Goal: Task Accomplishment & Management: Manage account settings

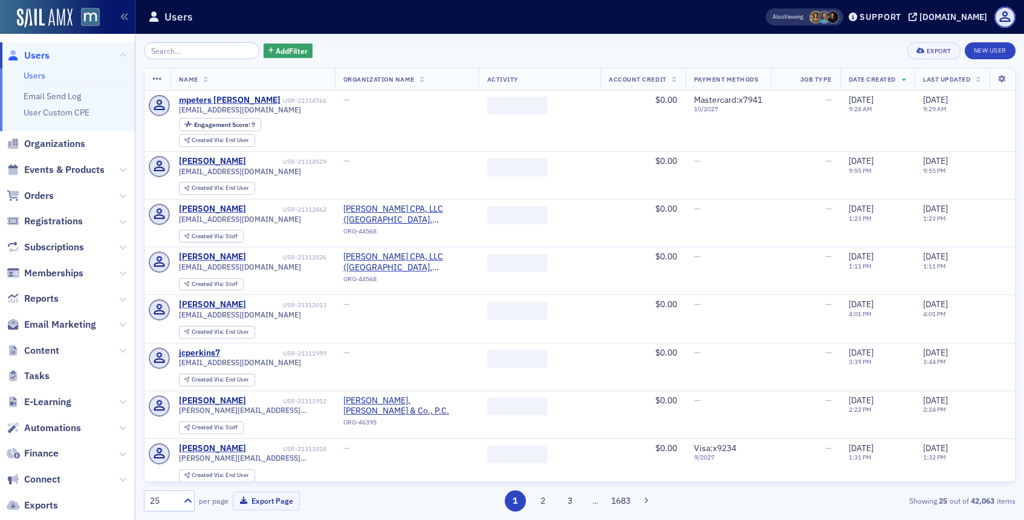
click at [216, 54] on input "search" at bounding box center [201, 50] width 115 height 17
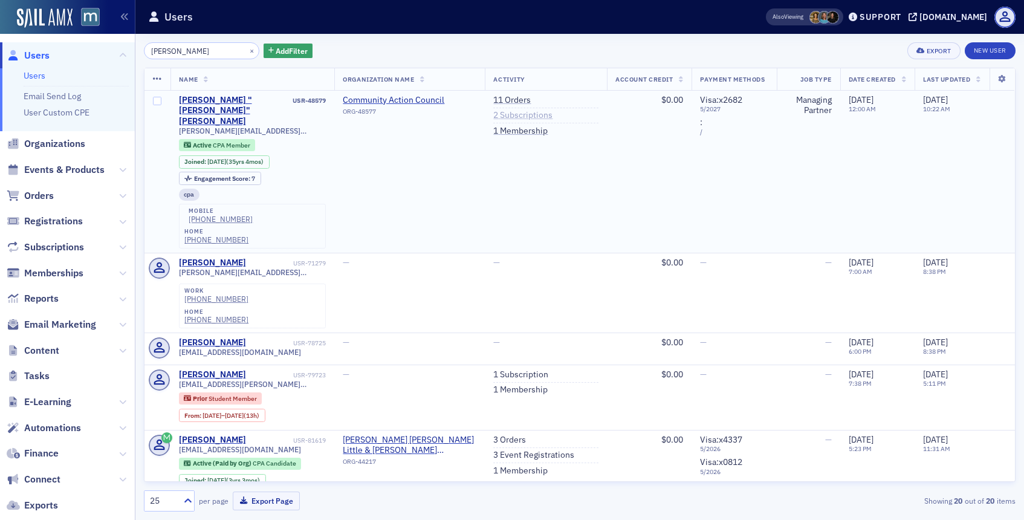
type input "[PERSON_NAME]"
click at [504, 117] on link "2 Subscriptions" at bounding box center [522, 115] width 59 height 11
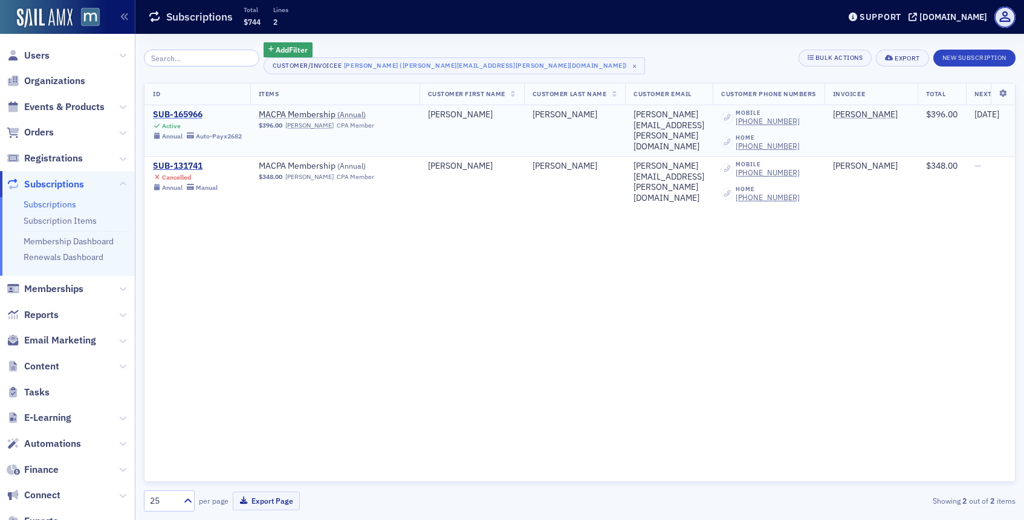
click at [175, 118] on div "SUB-165966" at bounding box center [197, 114] width 89 height 11
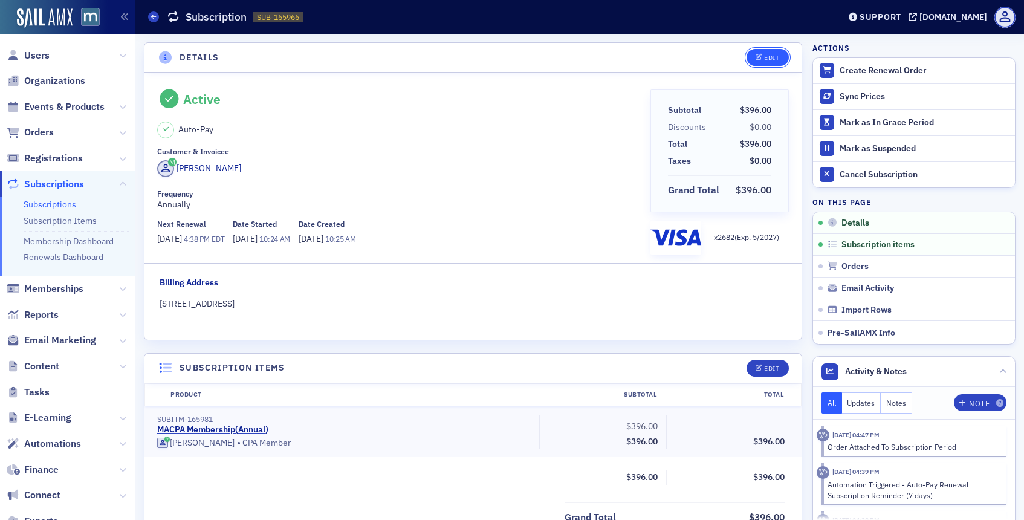
click at [765, 61] on button "Edit" at bounding box center [768, 57] width 42 height 17
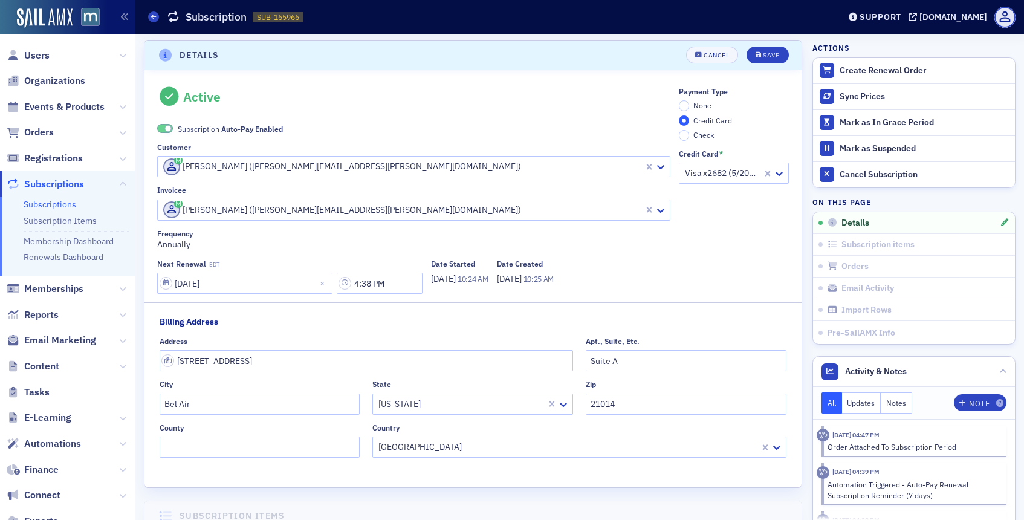
click at [170, 129] on span at bounding box center [168, 128] width 7 height 7
click at [681, 104] on input "None" at bounding box center [684, 105] width 11 height 11
click at [765, 53] on div "Save" at bounding box center [771, 55] width 16 height 7
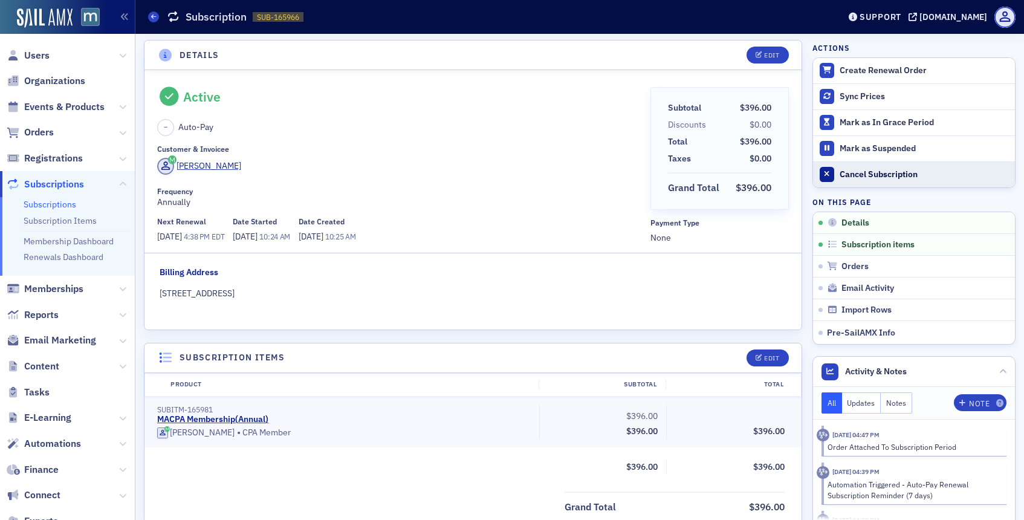
click at [838, 171] on button "Cancel Subscription" at bounding box center [914, 174] width 202 height 26
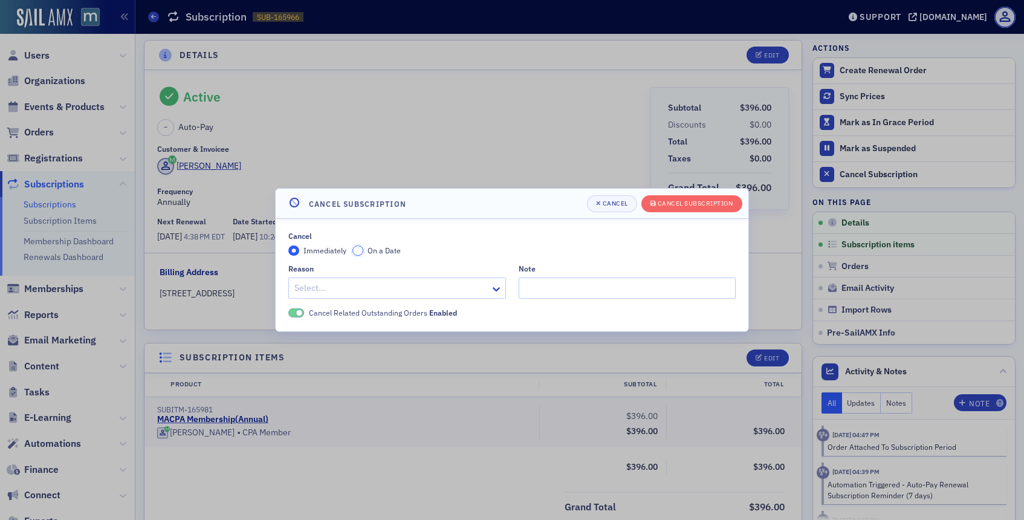
click at [361, 250] on input "On a Date" at bounding box center [357, 250] width 11 height 11
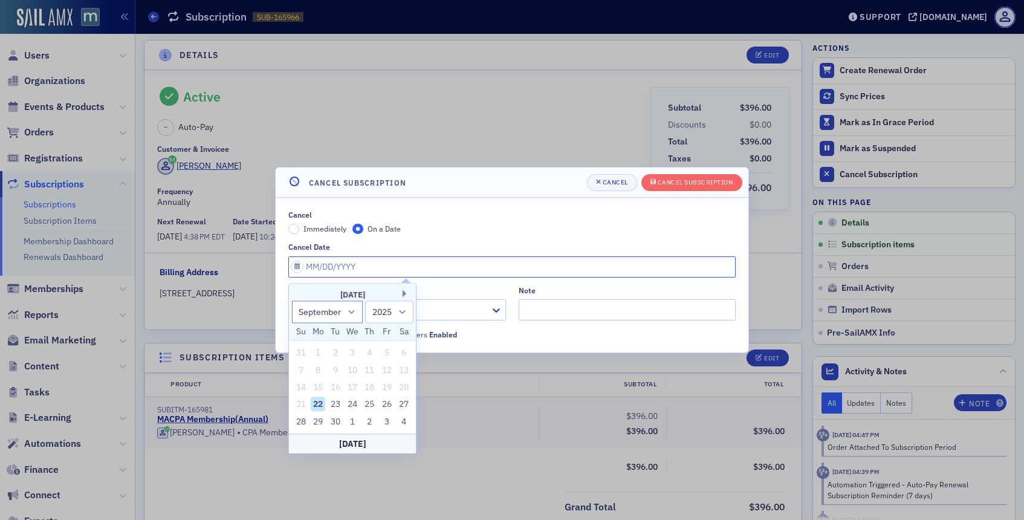
click at [296, 264] on input "Cancel Date" at bounding box center [511, 266] width 447 height 21
click at [356, 310] on select "January February March April May June July August September October November De…" at bounding box center [327, 311] width 71 height 22
select select "6"
click at [292, 300] on select "January February March April May June July August September October November De…" at bounding box center [327, 311] width 71 height 22
click at [400, 311] on select "2025 2026 2027 2028 2029 2030 2031 2032 2033 2034 2035 2036 2037 2038 2039 2040…" at bounding box center [389, 311] width 48 height 22
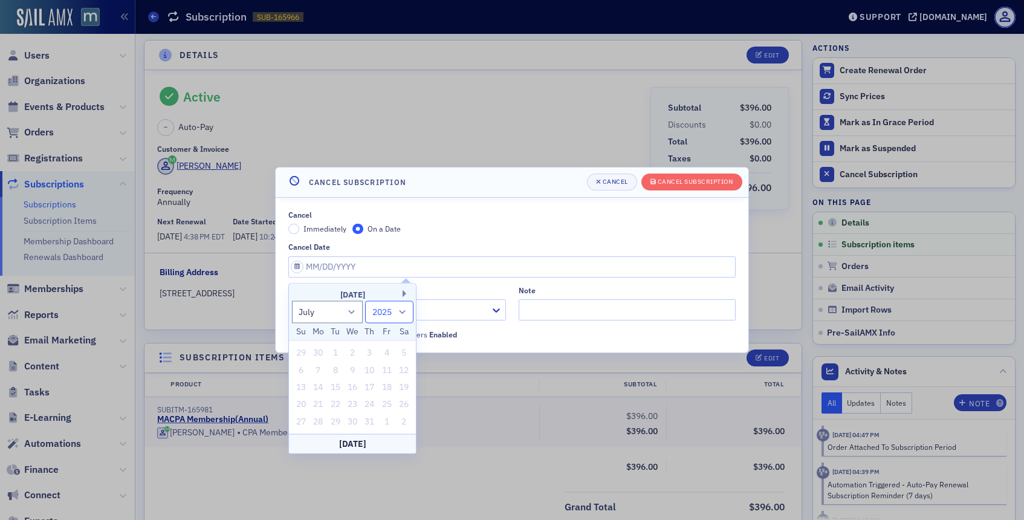
select select "2026"
click at [365, 300] on select "2025 2026 2027 2028 2029 2030 2031 2032 2033 2034 2035 2036 2037 2038 2039 2040…" at bounding box center [389, 311] width 48 height 22
click at [353, 310] on select "January February March April May June July August September October November De…" at bounding box center [327, 311] width 71 height 22
select select "5"
click at [292, 300] on select "January February March April May June July August September October November De…" at bounding box center [327, 311] width 71 height 22
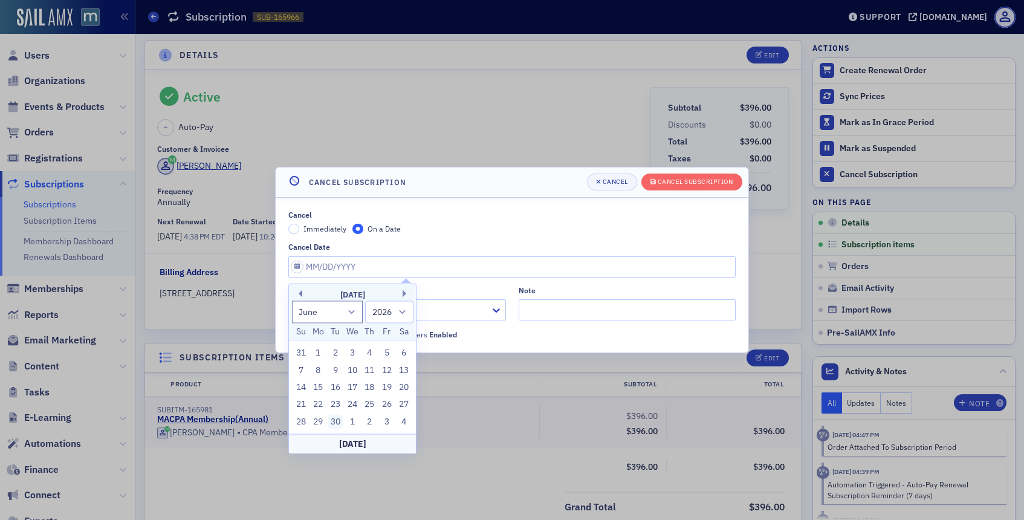
click at [333, 421] on div "30" at bounding box center [335, 421] width 15 height 15
type input "[DATE]"
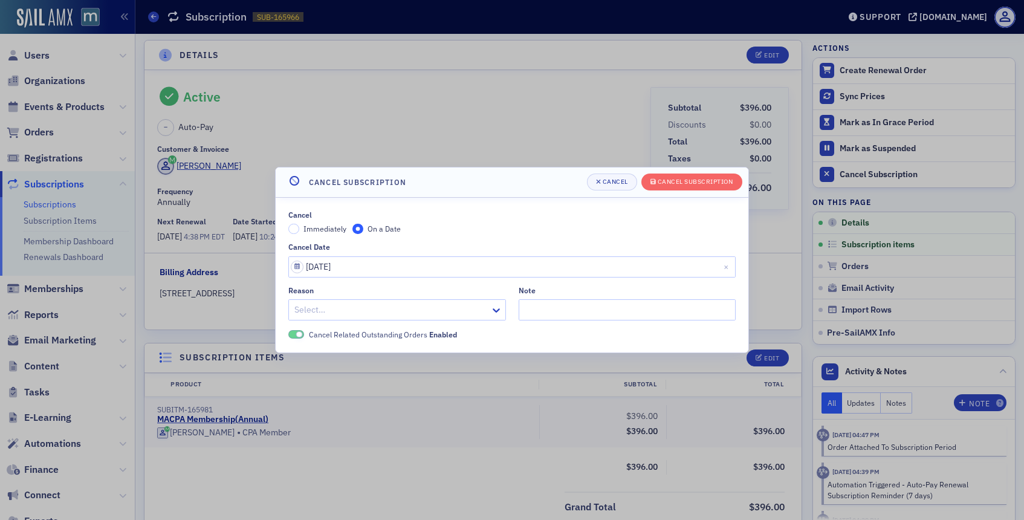
click at [483, 308] on div "Select…" at bounding box center [397, 309] width 218 height 21
click at [537, 304] on input "Note" at bounding box center [628, 309] width 218 height 21
paste input "I am retired and don't need to stay current."
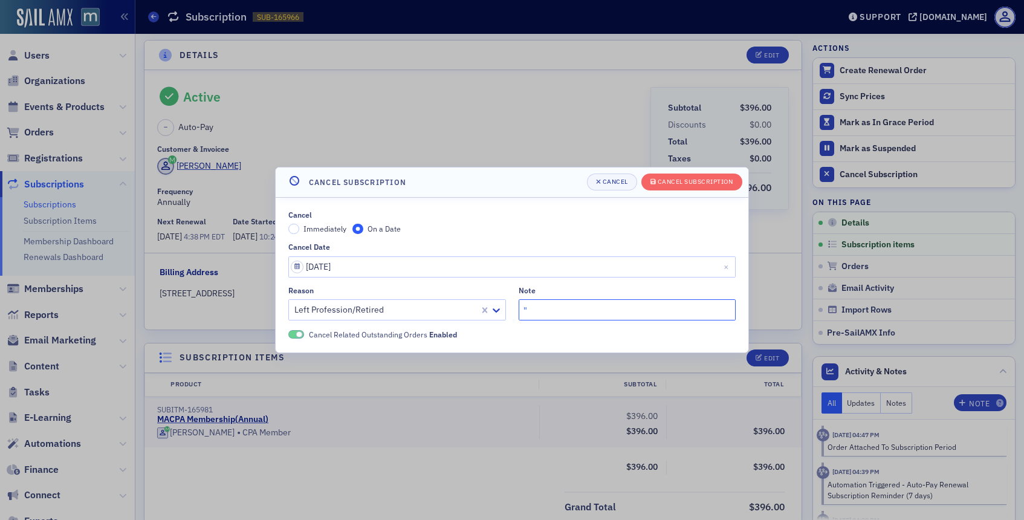
click at [537, 304] on input """ at bounding box center [628, 309] width 218 height 21
click at [522, 311] on input "I am retired and don't need to stay current."" at bounding box center [628, 309] width 218 height 21
type input ""I am retired and don't need to stay current.""
click at [691, 170] on header "Cancel Subscription [PERSON_NAME] Subscription" at bounding box center [512, 182] width 473 height 30
click at [687, 180] on div "Cancel Subscription" at bounding box center [696, 181] width 76 height 7
